Goal: Navigation & Orientation: Find specific page/section

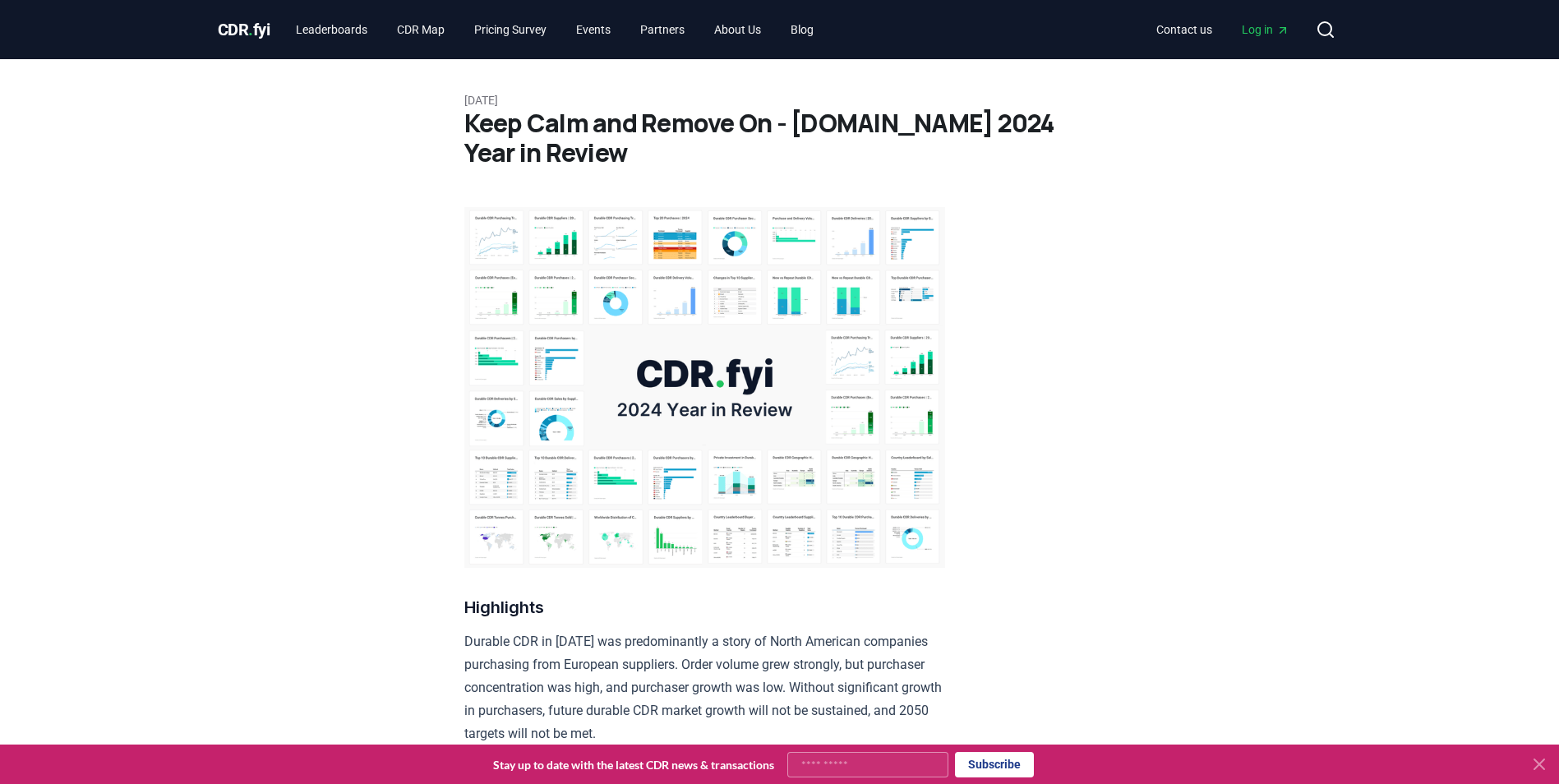
click at [267, 30] on span "CDR . fyi" at bounding box center [244, 29] width 53 height 20
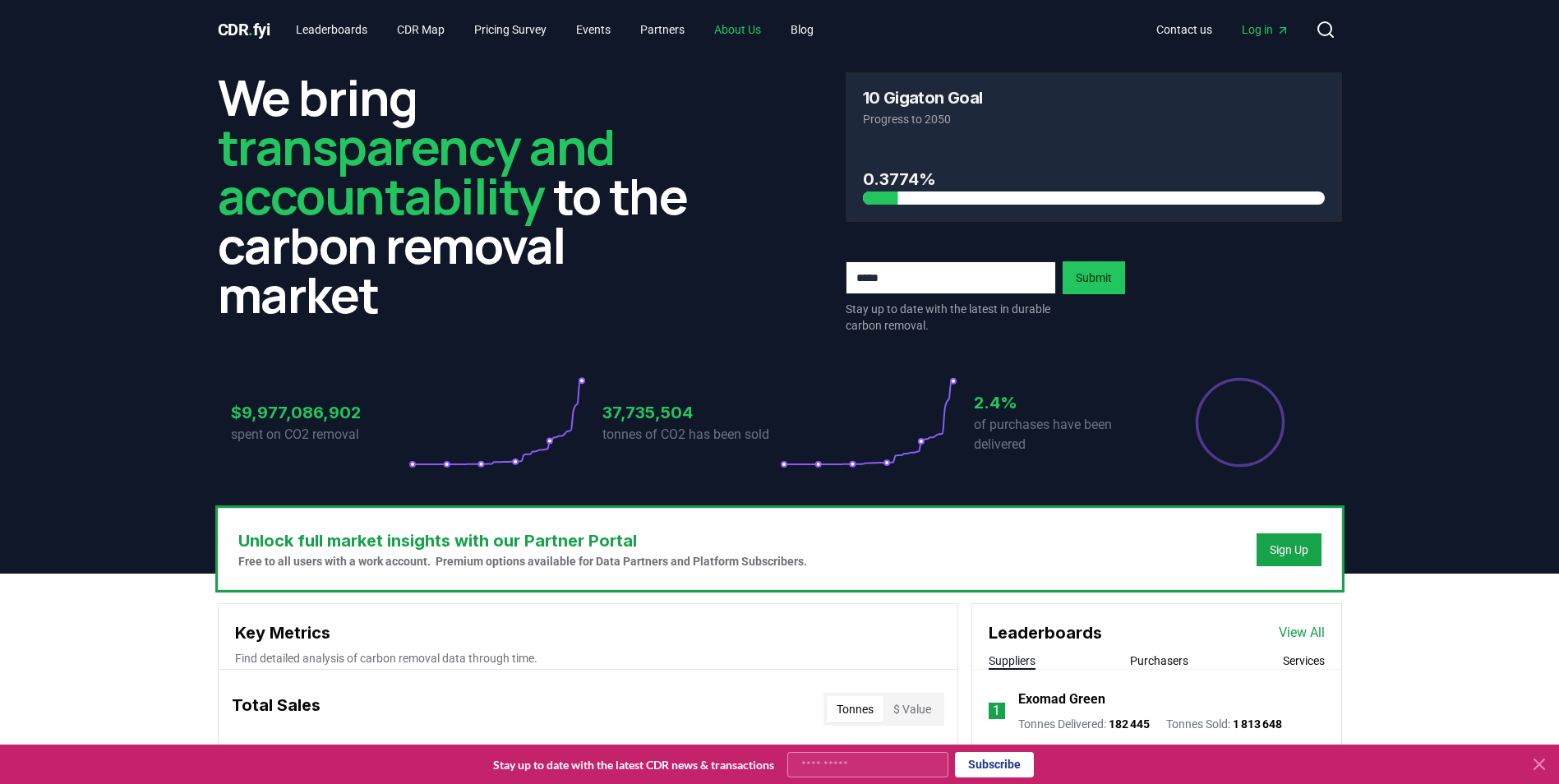
click at [757, 25] on link "About Us" at bounding box center [737, 29] width 73 height 29
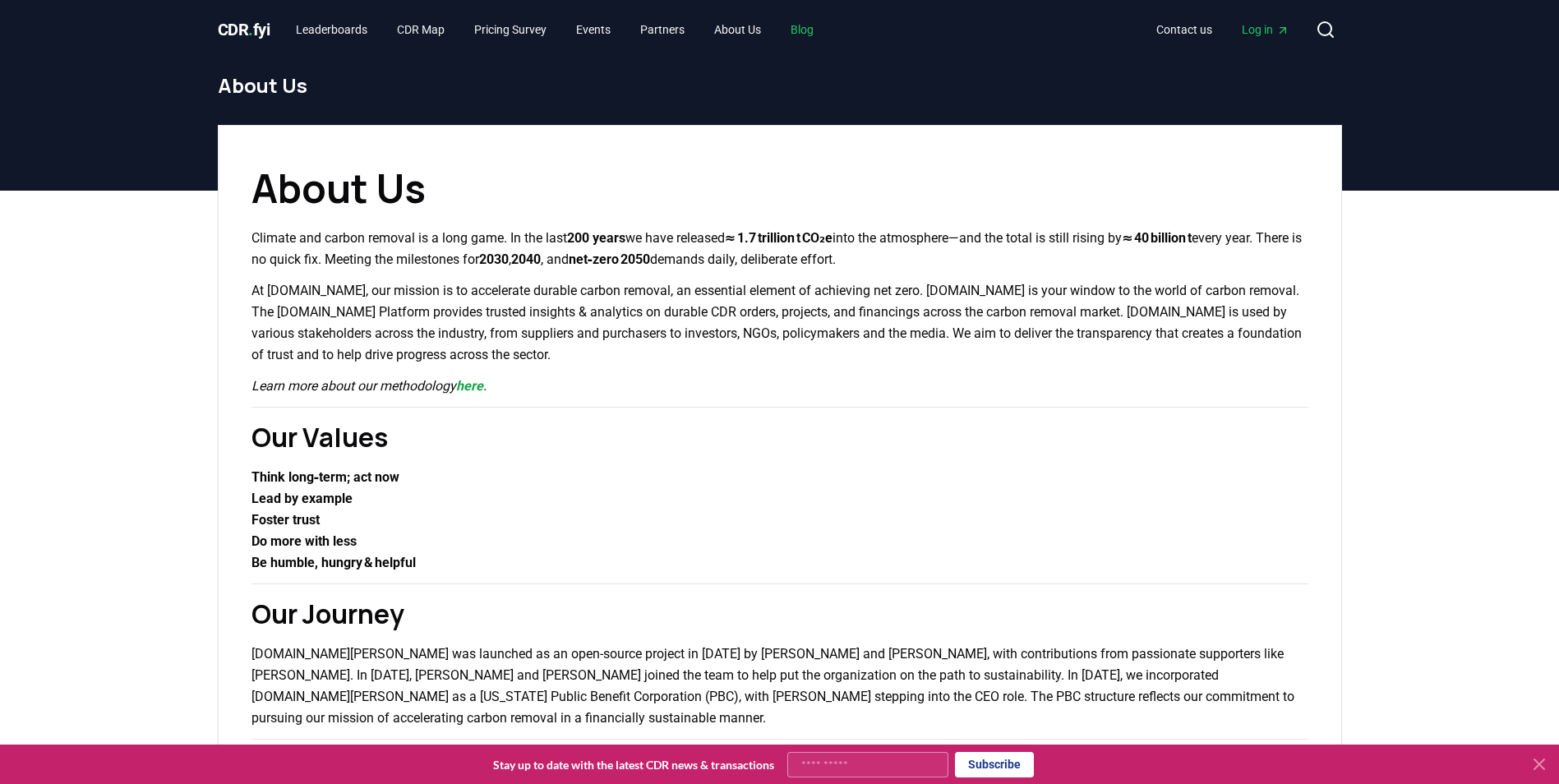
click at [807, 29] on link "Blog" at bounding box center [802, 29] width 49 height 29
click at [816, 28] on link "Blog" at bounding box center [802, 29] width 49 height 29
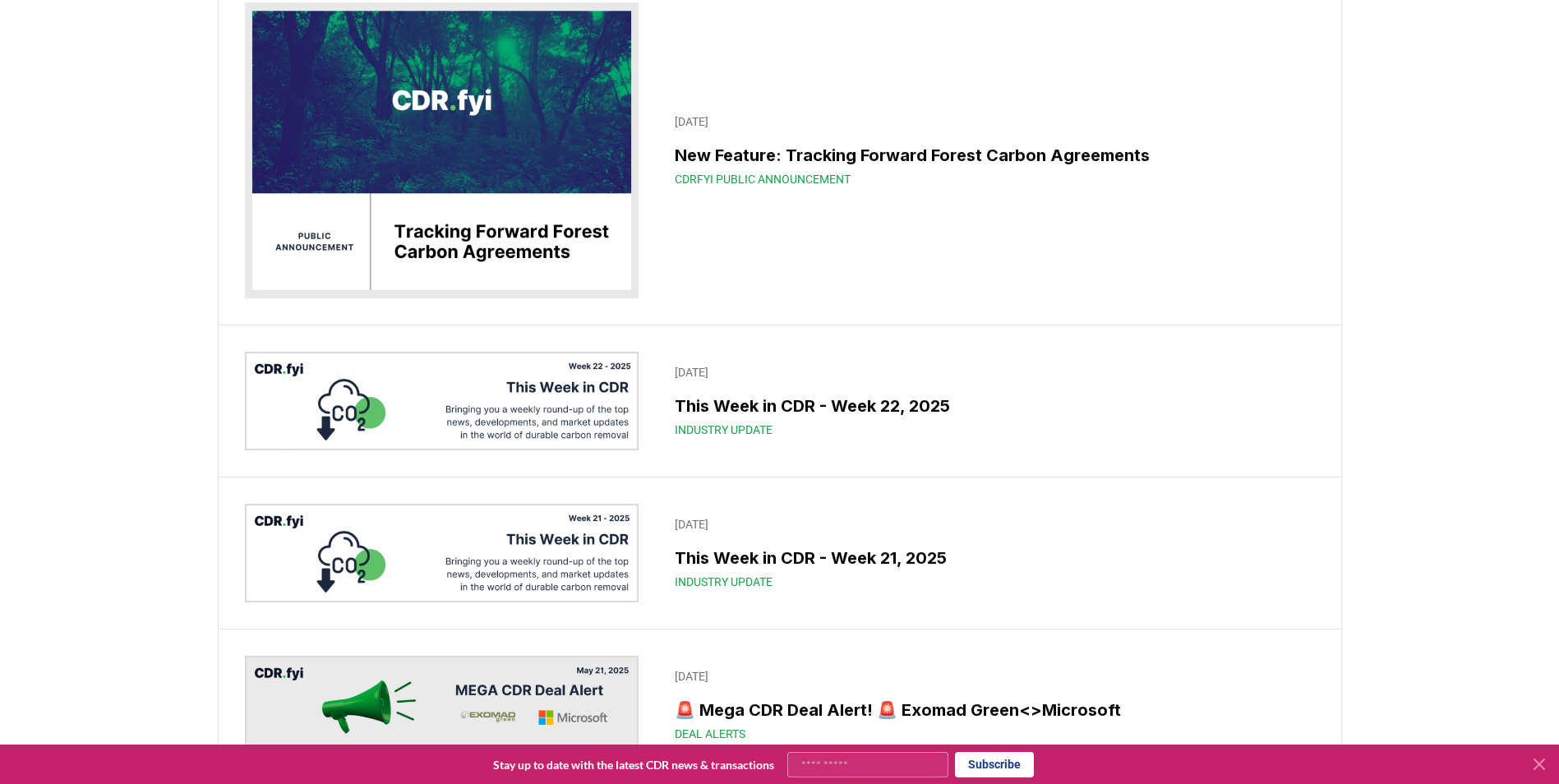
scroll to position [3532, 0]
